Goal: Find specific page/section: Find specific page/section

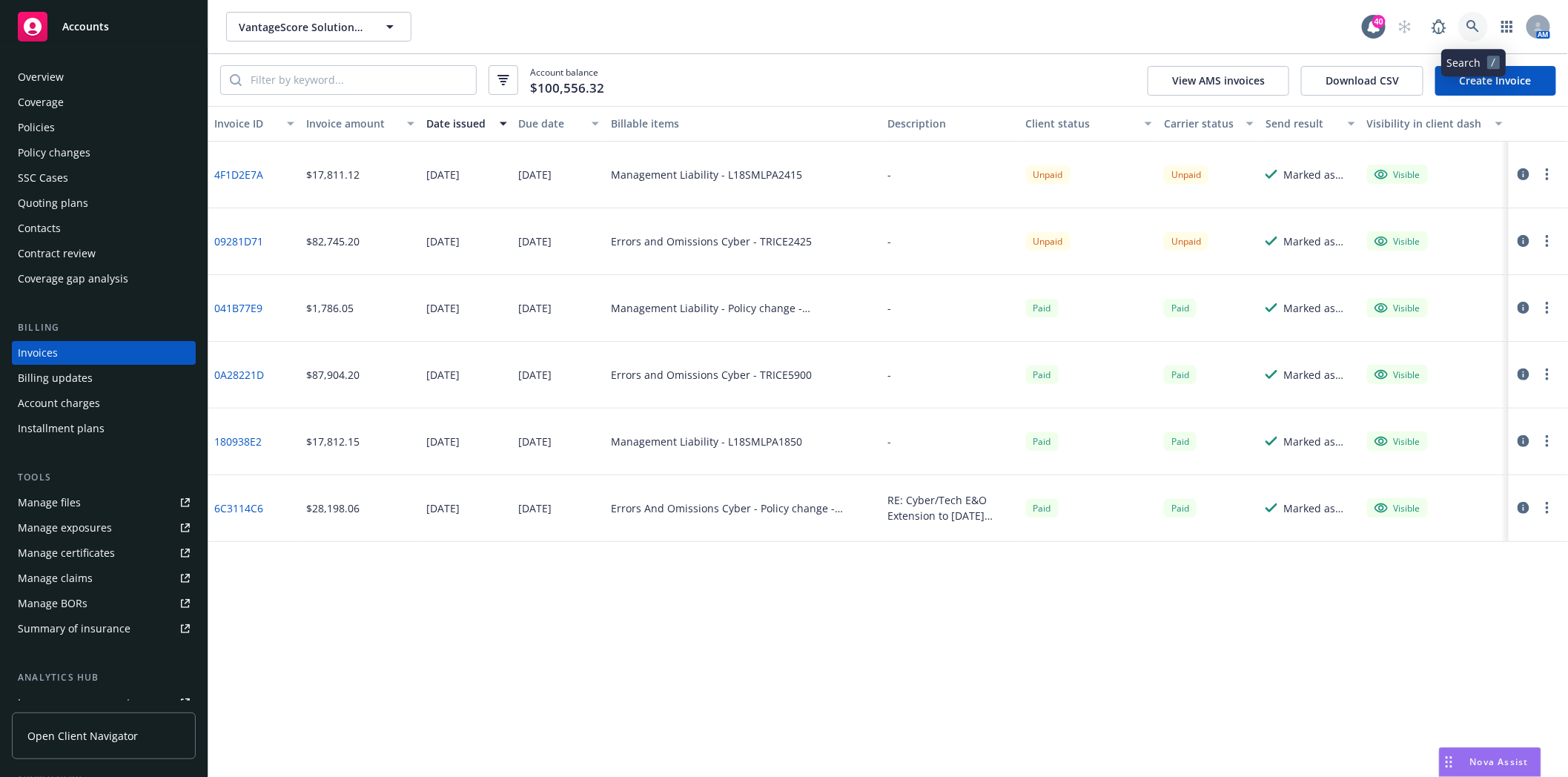
click at [1480, 24] on link at bounding box center [1473, 27] width 30 height 30
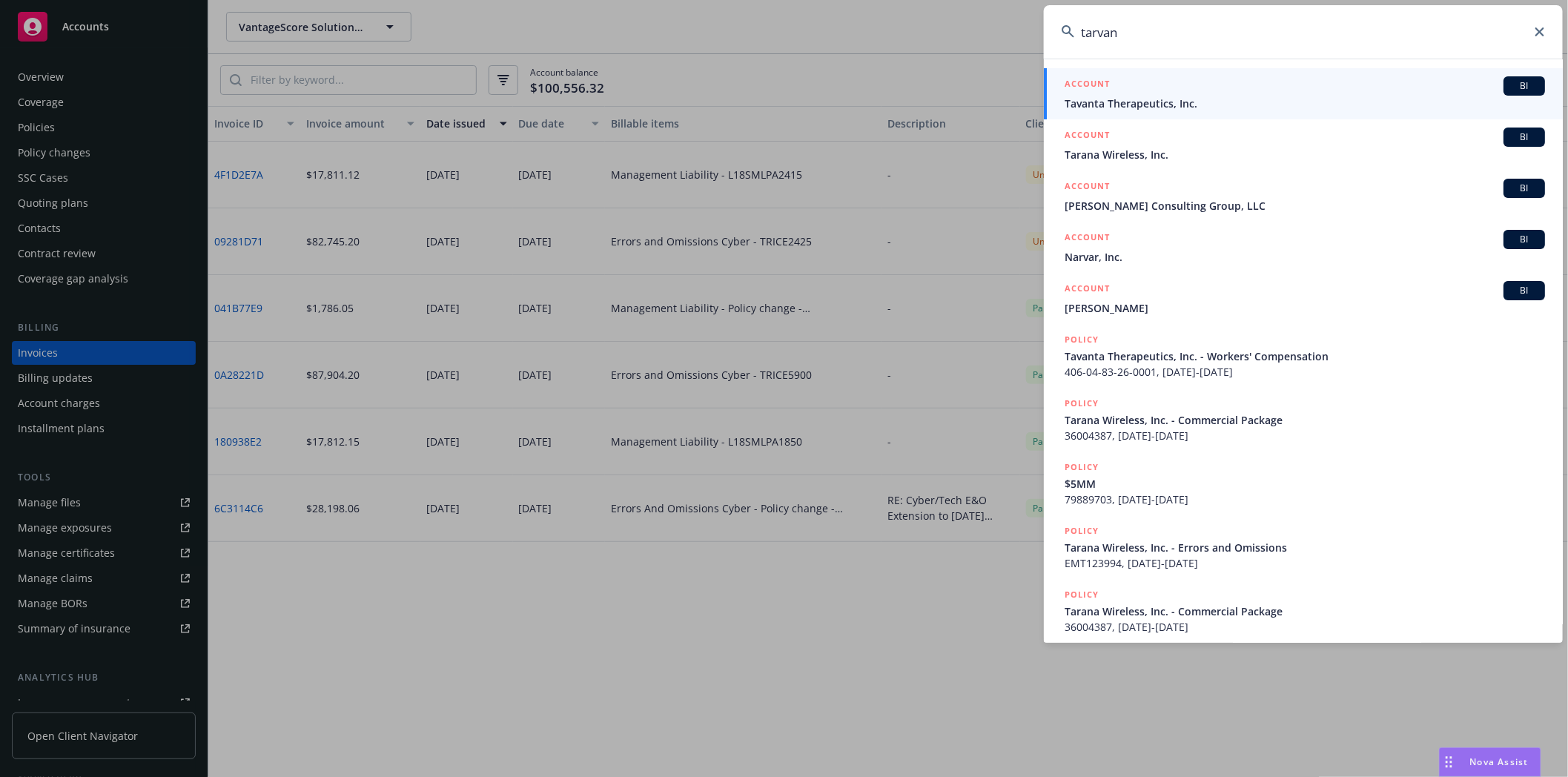
type input "tarvan"
click at [1143, 94] on div "ACCOUNT BI" at bounding box center [1305, 85] width 480 height 20
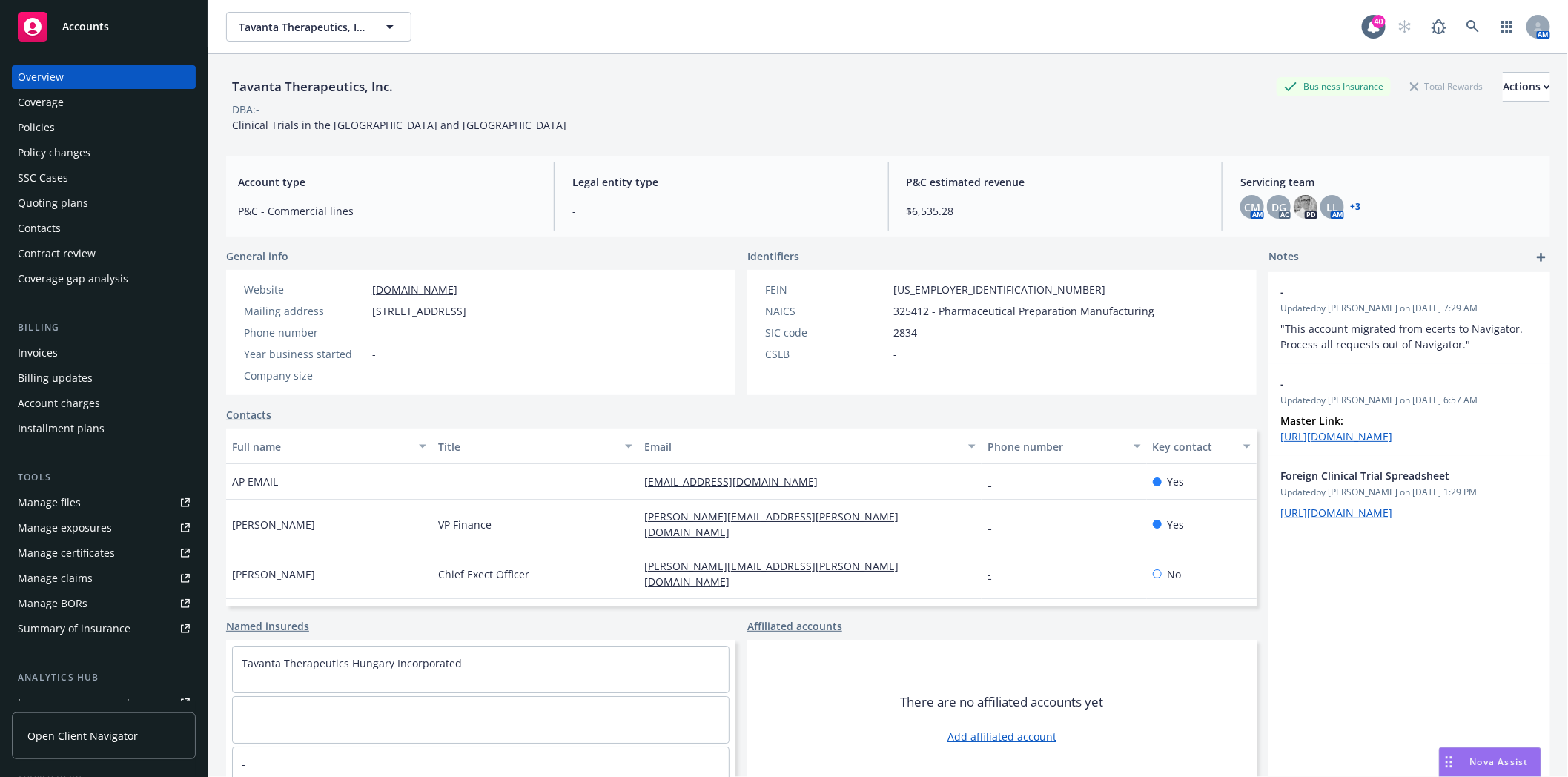
click at [28, 129] on div "Policies" at bounding box center [37, 127] width 37 height 23
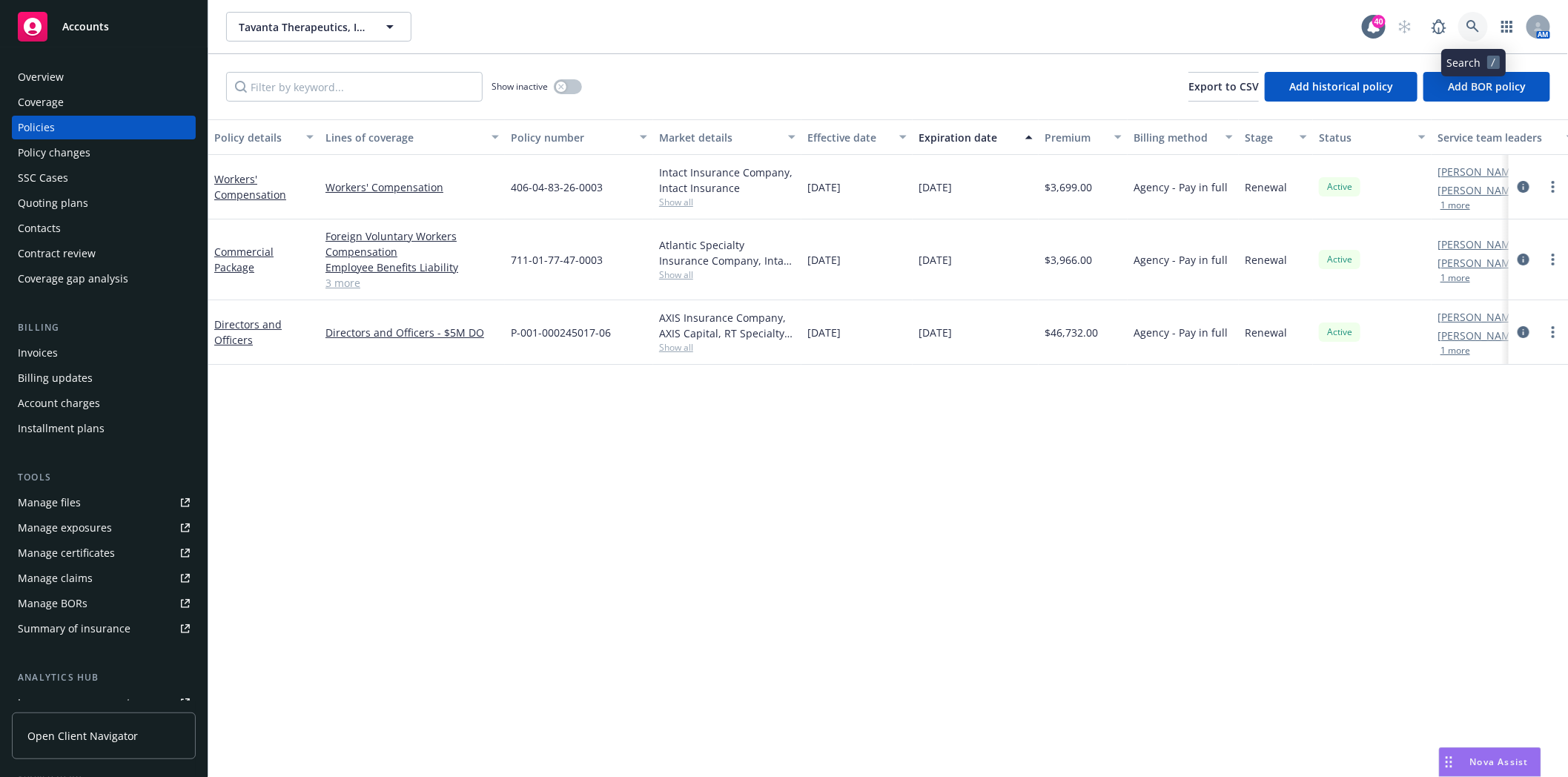
click at [1473, 27] on icon at bounding box center [1471, 25] width 12 height 12
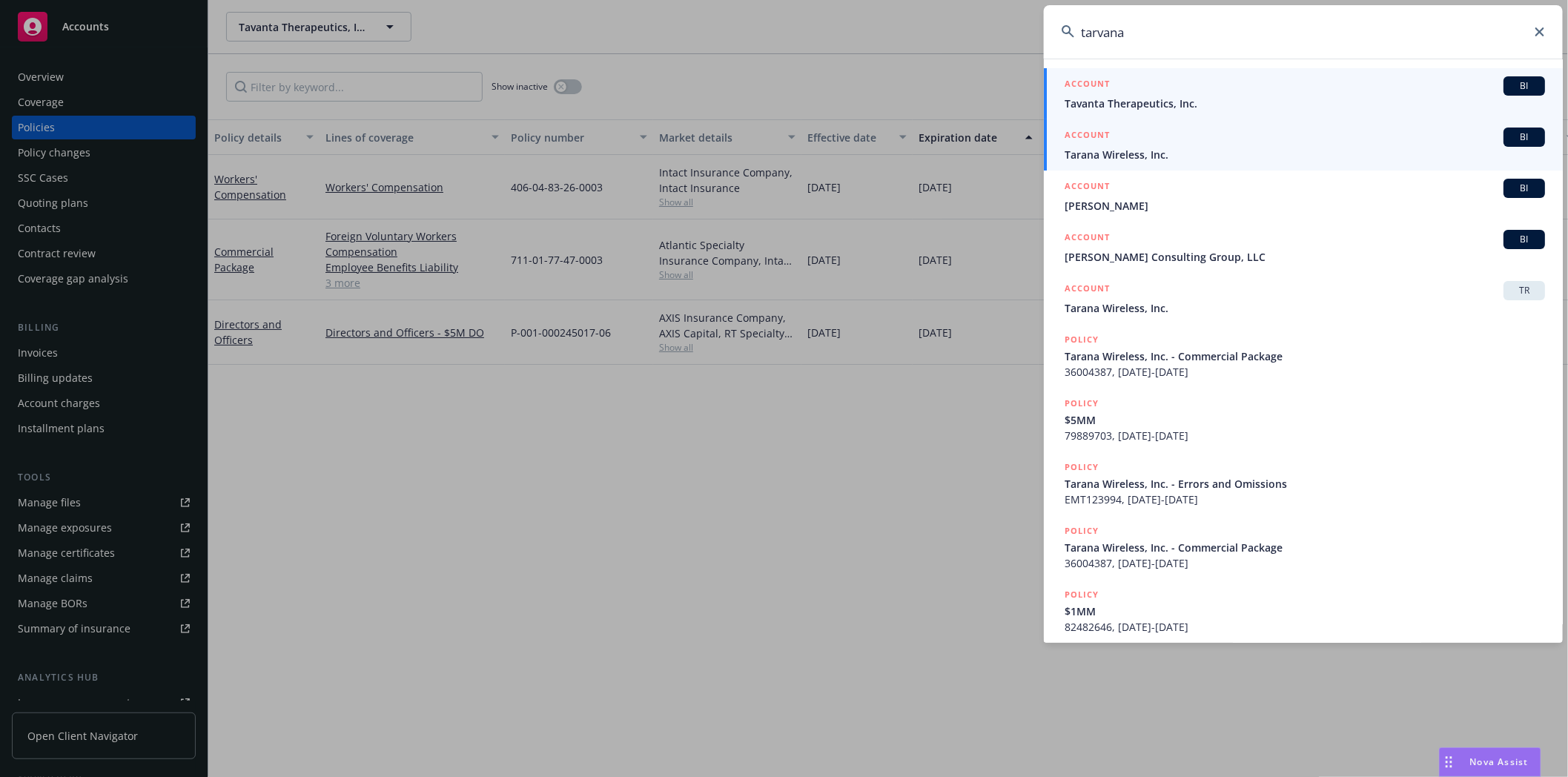
type input "tarvana"
click at [1094, 143] on h5 "ACCOUNT" at bounding box center [1087, 136] width 45 height 18
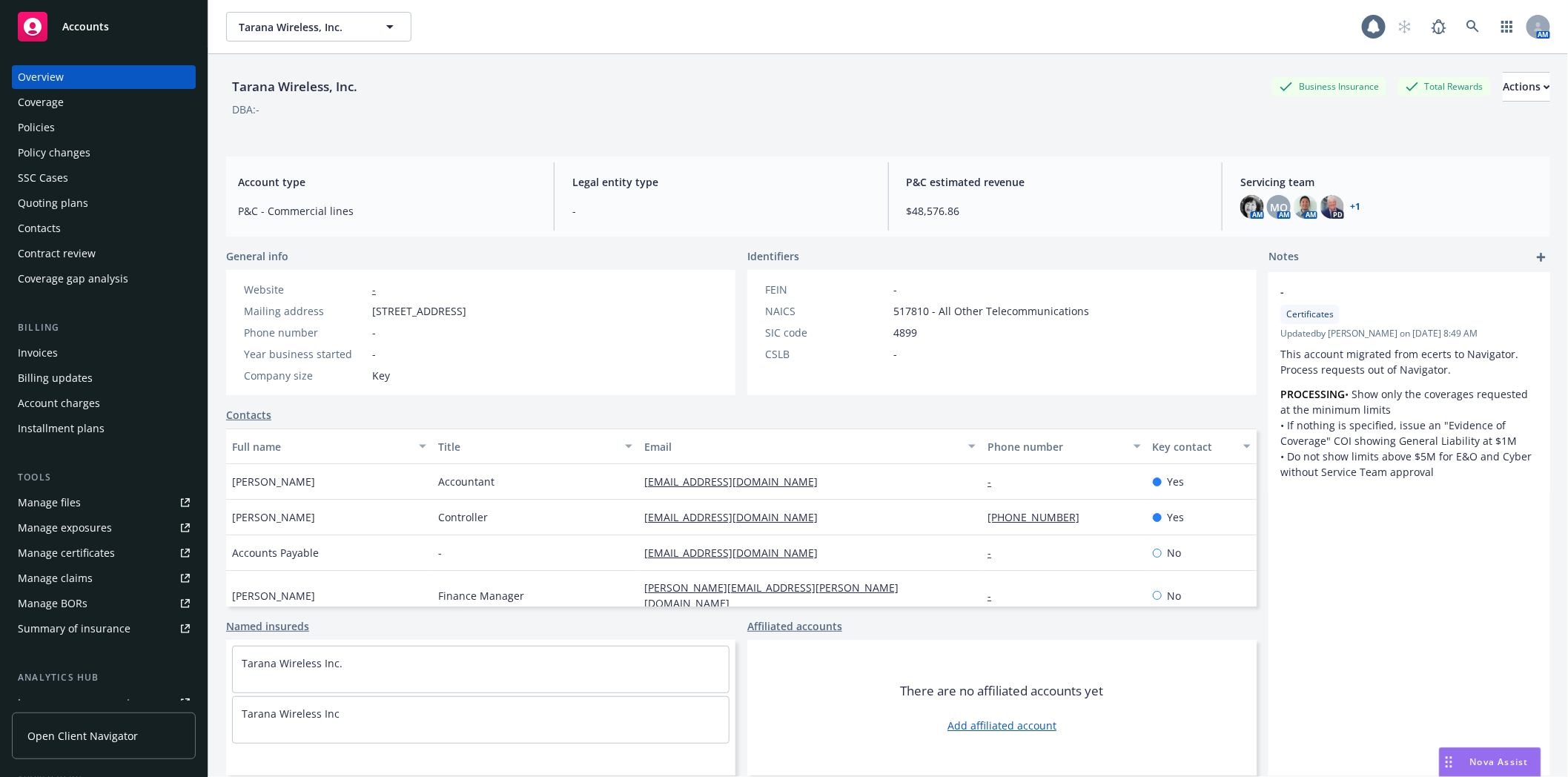
click at [60, 133] on div "Policies" at bounding box center [103, 127] width 172 height 23
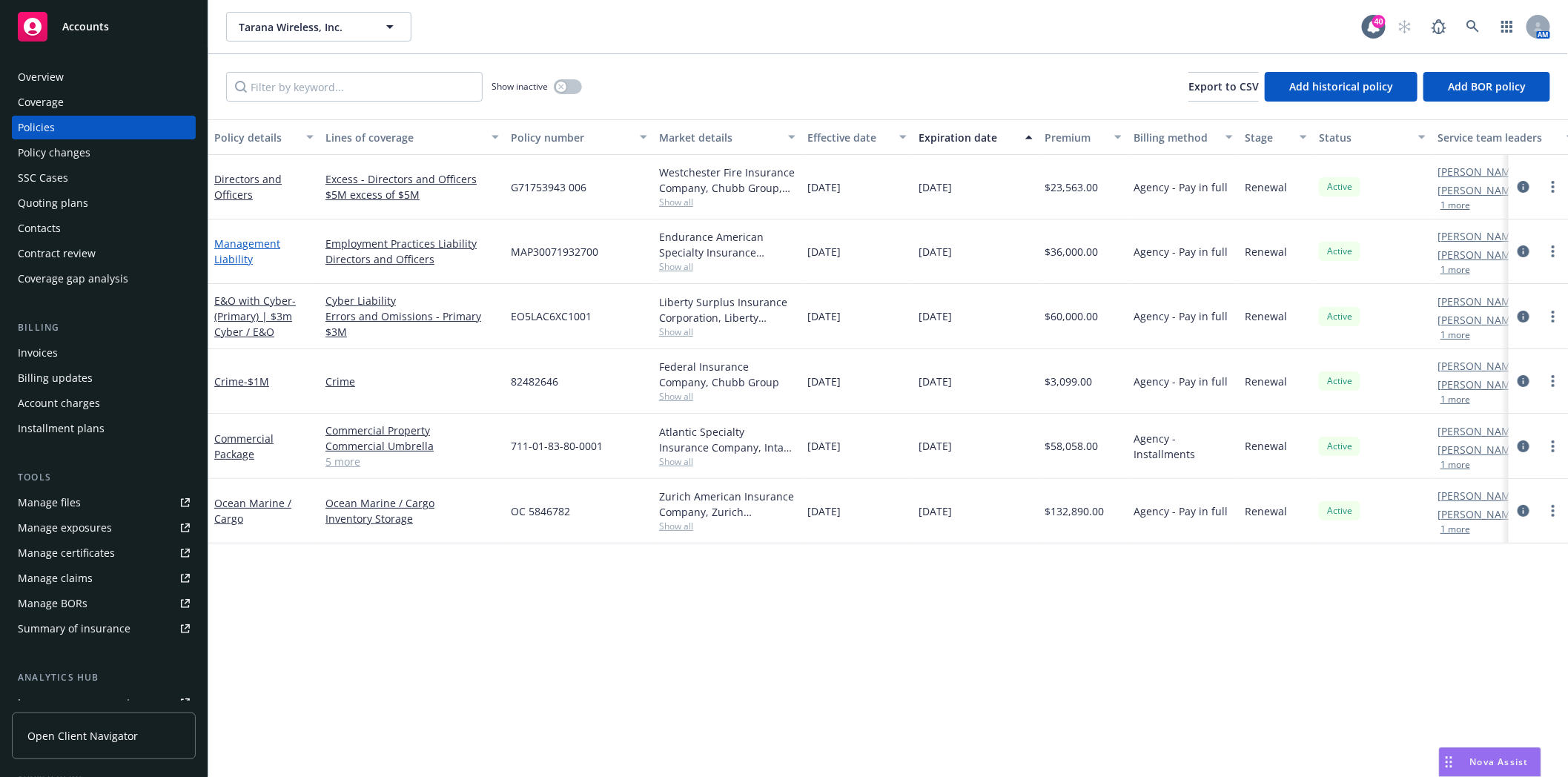
click at [240, 262] on link "Management Liability" at bounding box center [247, 251] width 66 height 30
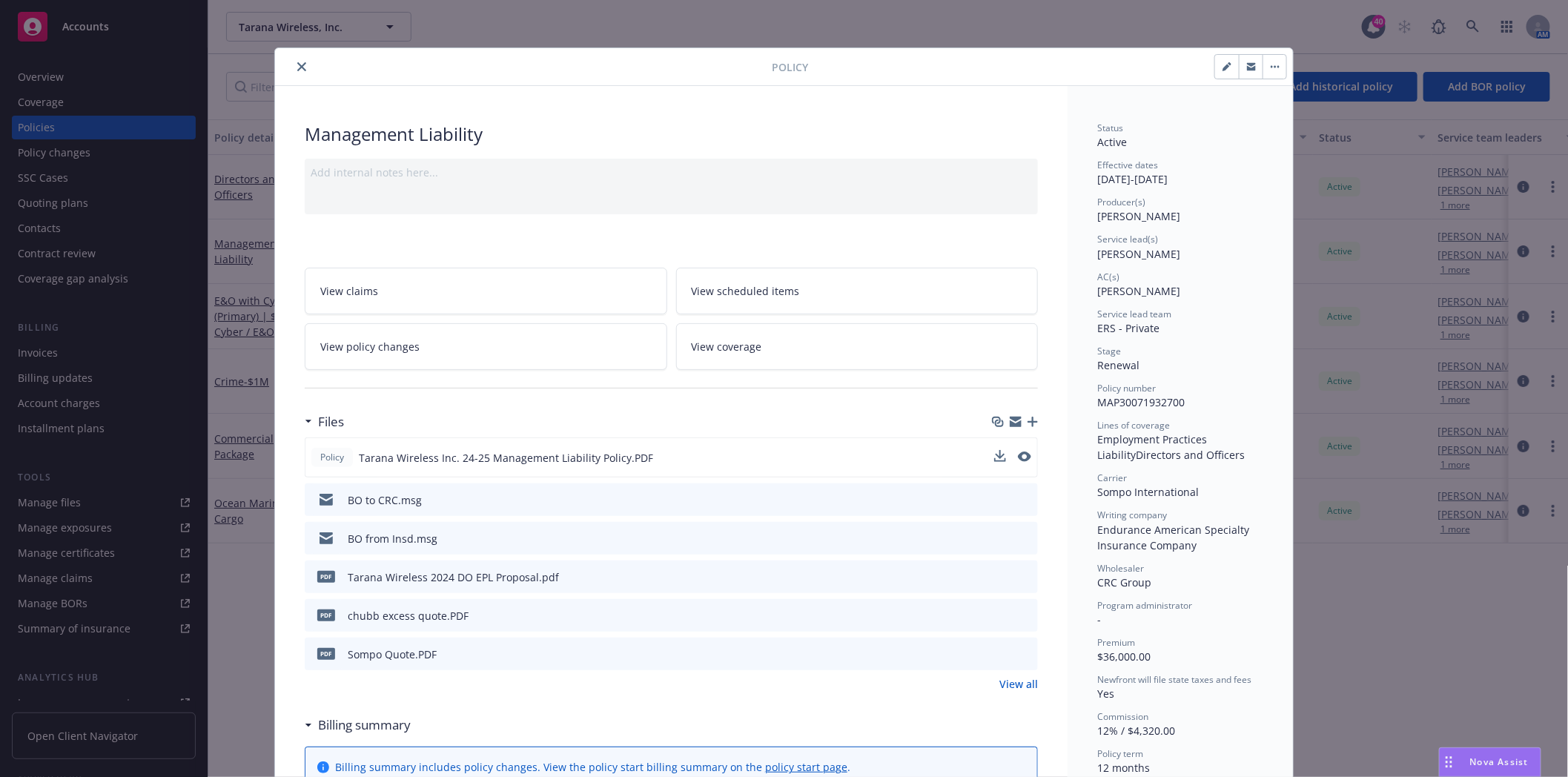
click at [1018, 461] on button at bounding box center [1024, 457] width 13 height 16
click at [1019, 458] on icon "preview file" at bounding box center [1023, 456] width 13 height 10
click at [297, 68] on icon "close" at bounding box center [301, 66] width 8 height 8
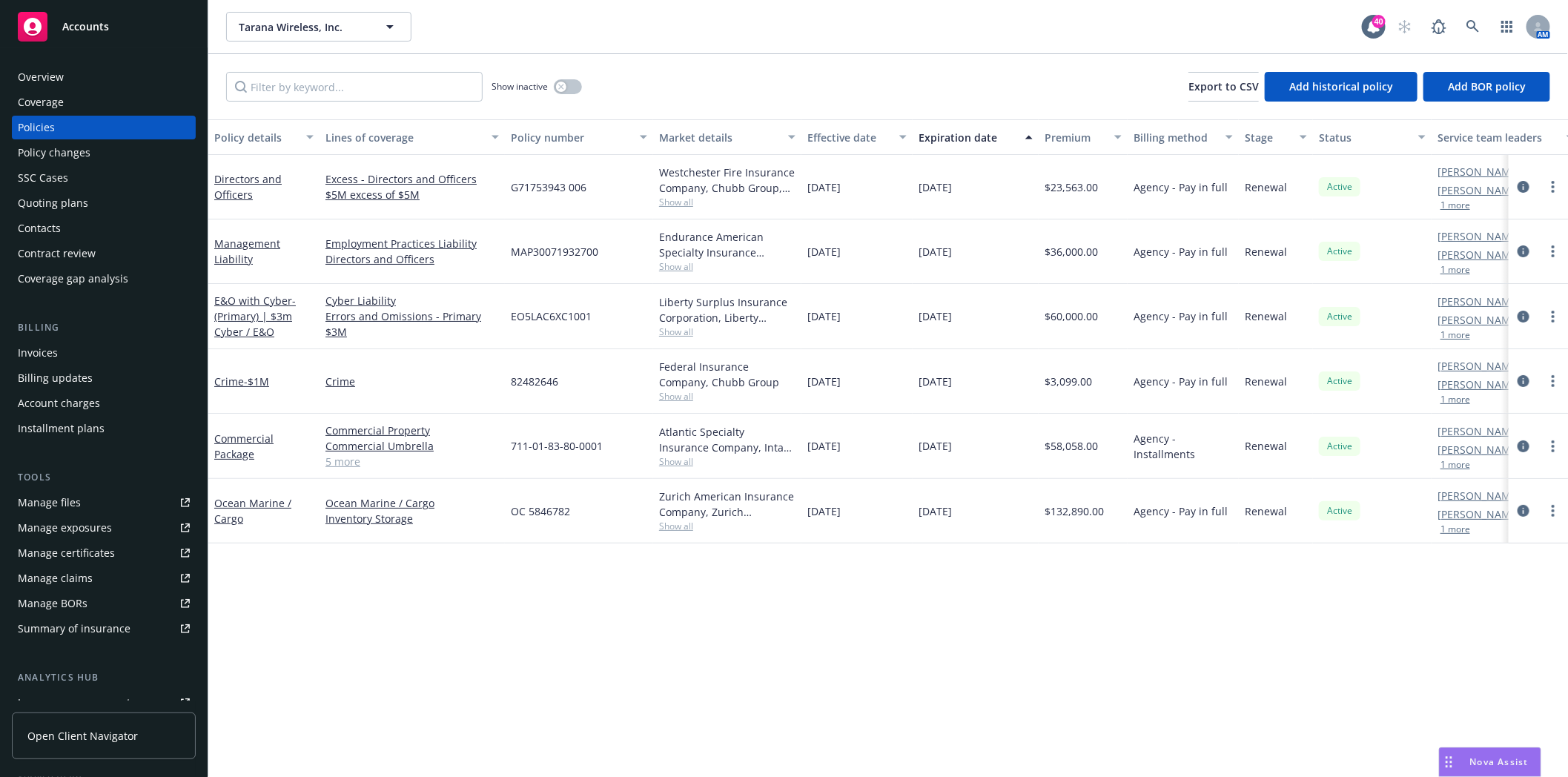
click at [52, 204] on div "Quoting plans" at bounding box center [52, 202] width 70 height 23
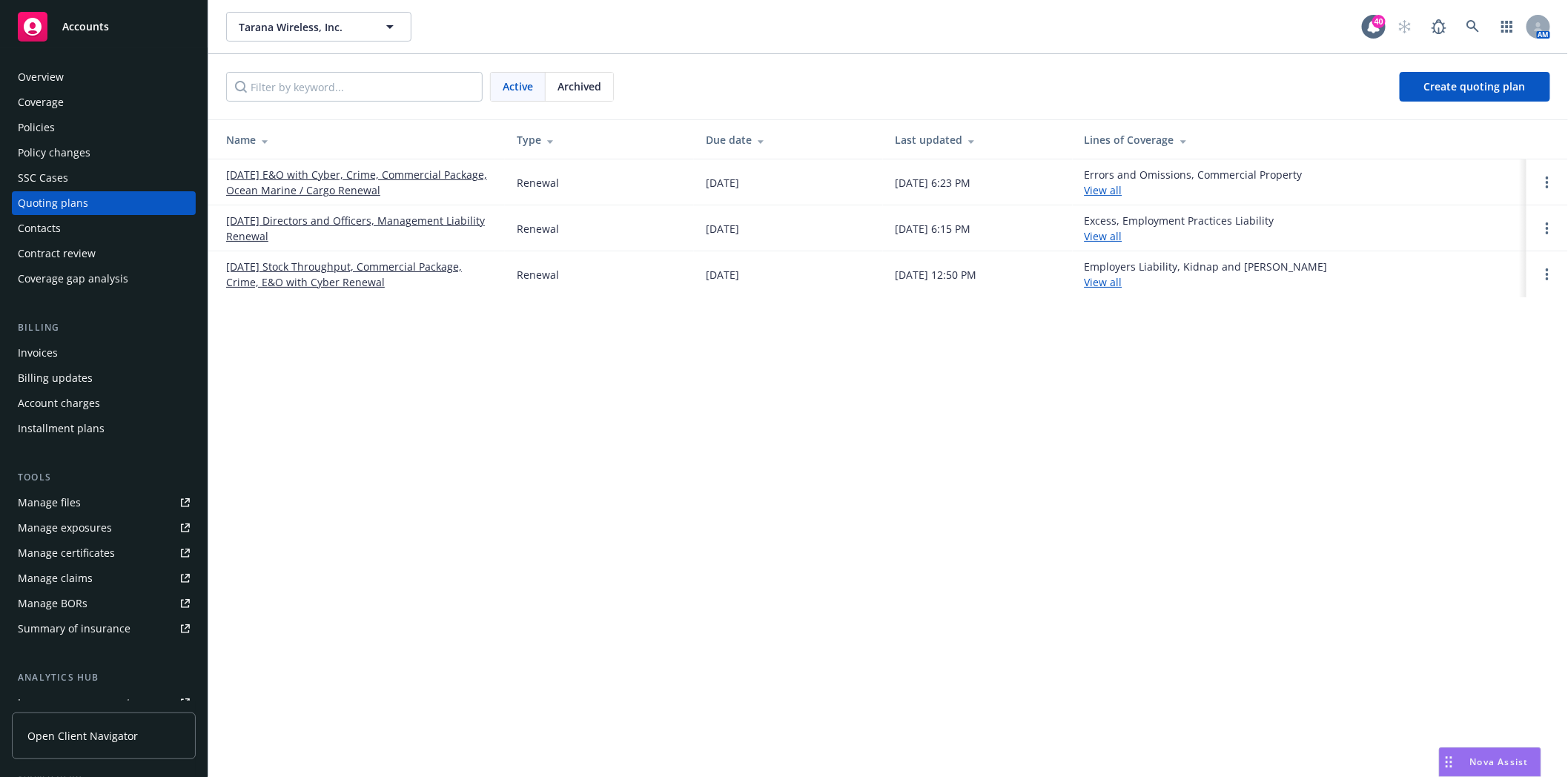
click at [271, 222] on link "[DATE] Directors and Officers, Management Liability Renewal" at bounding box center [359, 228] width 267 height 31
